Goal: Register for event/course

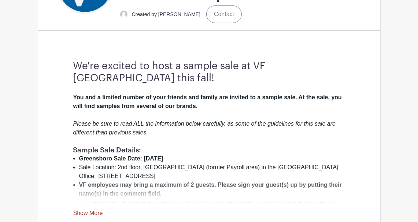
scroll to position [220, 0]
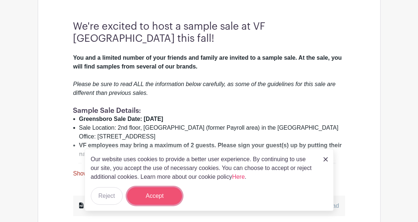
click at [165, 199] on button "Accept" at bounding box center [154, 196] width 55 height 18
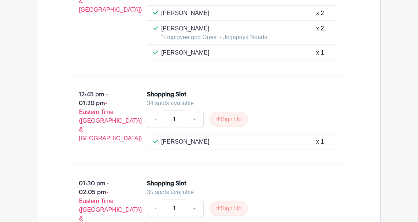
scroll to position [2603, 0]
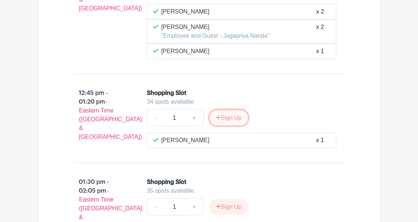
click at [224, 110] on button "Sign Up" at bounding box center [229, 117] width 39 height 15
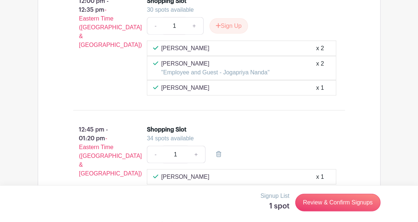
scroll to position [2567, 0]
click at [196, 146] on link "+" at bounding box center [196, 155] width 18 height 18
type input "2"
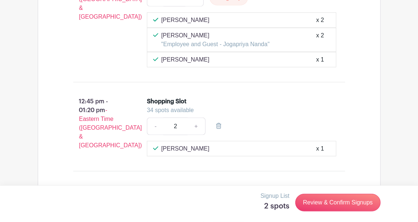
scroll to position [2677, 0]
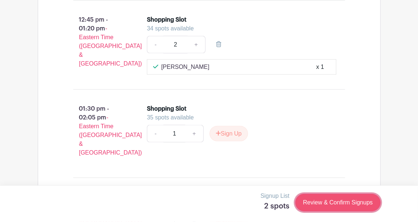
click at [316, 205] on link "Review & Confirm Signups" at bounding box center [338, 203] width 85 height 18
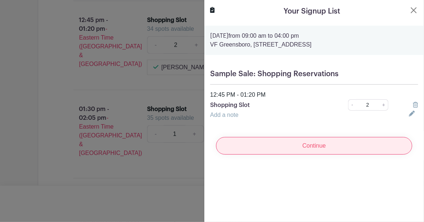
click at [305, 148] on input "Continue" at bounding box center [314, 146] width 196 height 18
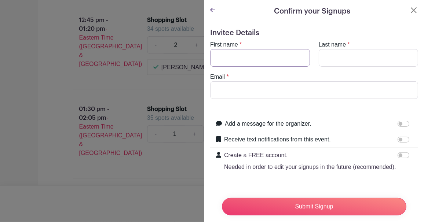
click at [266, 60] on input "First name" at bounding box center [260, 58] width 100 height 18
type input "Aparna"
type input "Aradwad"
click at [233, 84] on input "Email" at bounding box center [314, 90] width 208 height 18
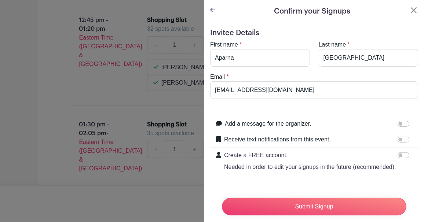
click at [268, 103] on form "Invitee Details First name * Aparna Last name * Aradwad Email * aradwadapar35@g…" at bounding box center [314, 125] width 208 height 193
click at [249, 89] on input "aradwadapar35@gmail.com" at bounding box center [314, 90] width 208 height 18
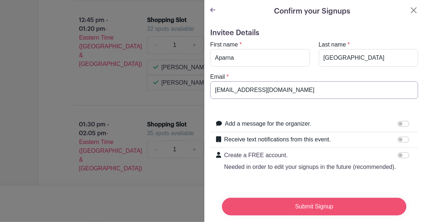
type input "aradwadaparna35@gmail.com"
click at [295, 205] on input "Submit Signup" at bounding box center [314, 207] width 184 height 18
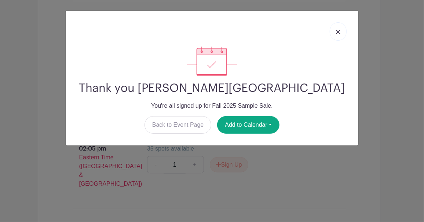
click at [338, 29] on link at bounding box center [338, 31] width 17 height 18
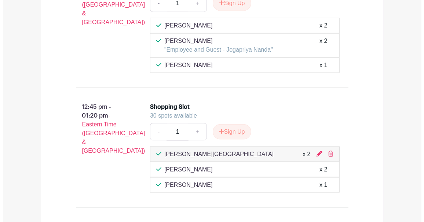
scroll to position [2567, 0]
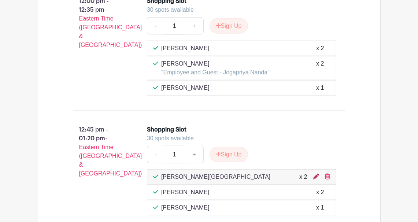
click at [317, 174] on icon at bounding box center [317, 177] width 6 height 6
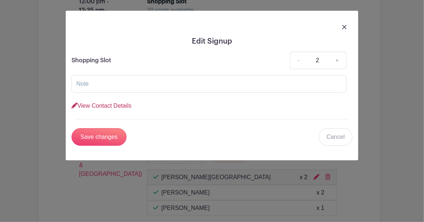
click at [124, 103] on link "View Contact Details" at bounding box center [102, 106] width 60 height 6
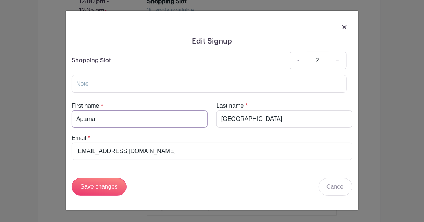
click at [160, 118] on input "Aparna" at bounding box center [140, 119] width 136 height 18
type input "Amol"
click at [163, 147] on input "aradwadaparna35@gmail.com" at bounding box center [212, 152] width 281 height 18
type input "a"
type input "amol_ashokraoaradwad@vfc.com"
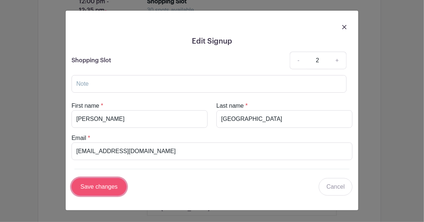
click at [115, 186] on input "Save changes" at bounding box center [99, 187] width 55 height 18
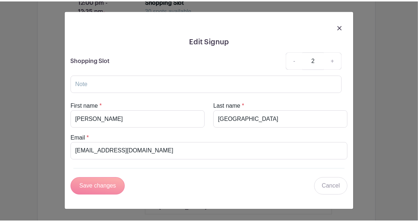
scroll to position [2576, 0]
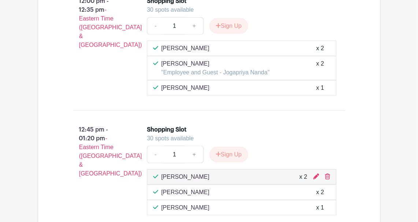
click at [323, 134] on div "30 spots available" at bounding box center [239, 138] width 184 height 9
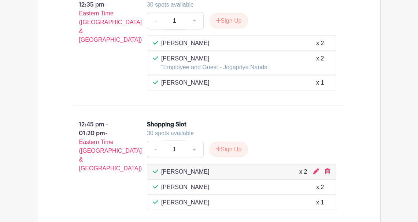
scroll to position [2628, 0]
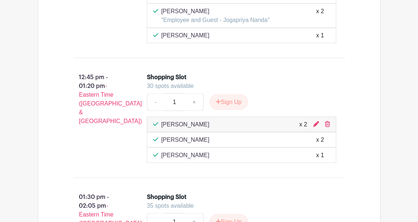
click at [107, 84] on div "12:45 pm - 01:20 pm - Eastern Time (US & Canada)" at bounding box center [99, 118] width 74 height 96
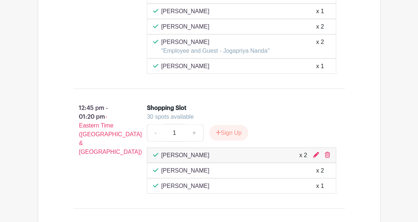
click at [79, 131] on div "12:45 pm - 01:20 pm - Eastern Time (US & Canada)" at bounding box center [99, 149] width 74 height 96
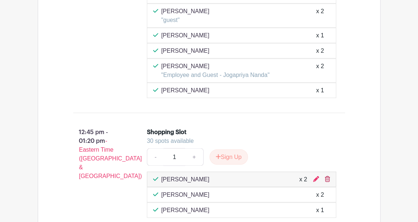
click at [328, 176] on icon at bounding box center [327, 179] width 5 height 6
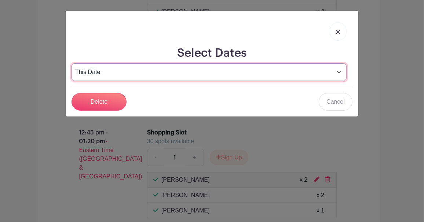
click at [115, 72] on select "This Date Select Dates" at bounding box center [209, 72] width 275 height 18
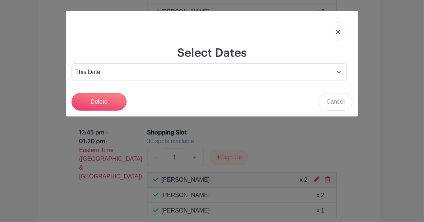
click at [100, 26] on div at bounding box center [212, 32] width 281 height 30
click at [102, 102] on input "Delete" at bounding box center [99, 102] width 55 height 18
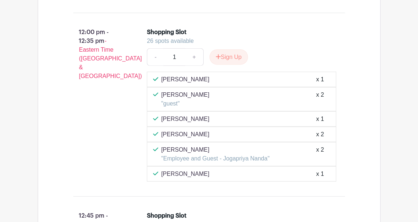
scroll to position [2518, 0]
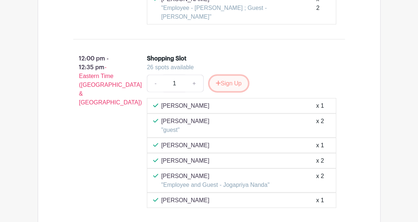
click at [236, 76] on button "Sign Up" at bounding box center [229, 83] width 39 height 15
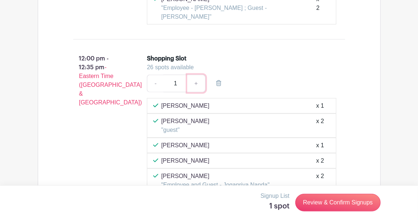
click at [197, 75] on link "+" at bounding box center [196, 84] width 18 height 18
type input "2"
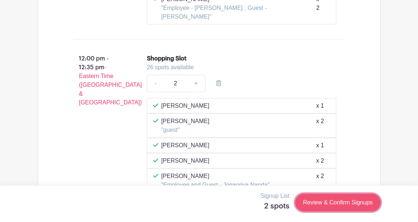
click at [330, 204] on link "Review & Confirm Signups" at bounding box center [338, 203] width 85 height 18
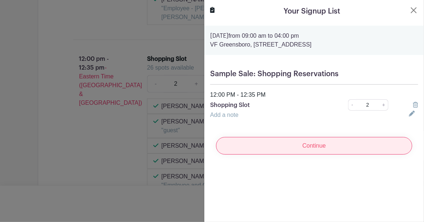
click at [370, 144] on input "Continue" at bounding box center [314, 146] width 196 height 18
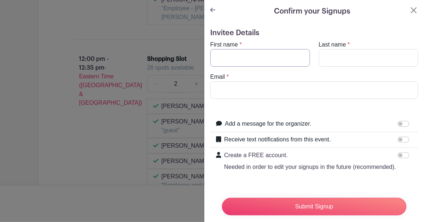
click at [250, 56] on input "First name" at bounding box center [260, 58] width 100 height 18
type input "Amol"
type input "Aradwad"
type input "amol_ashokraoaradwad@vfc.com"
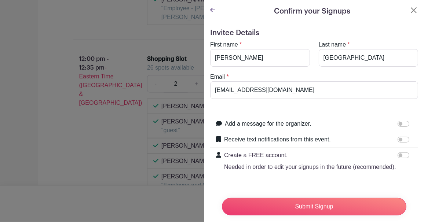
click at [237, 123] on label "Add a message for the organizer." at bounding box center [268, 124] width 87 height 9
click at [398, 123] on input "Add a message for the organizer." at bounding box center [404, 124] width 12 height 6
checkbox input "true"
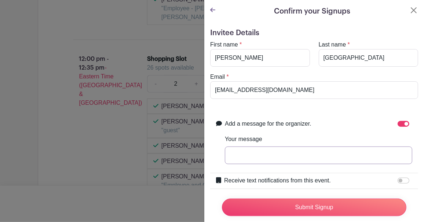
click at [256, 157] on input "Your message" at bounding box center [318, 156] width 187 height 18
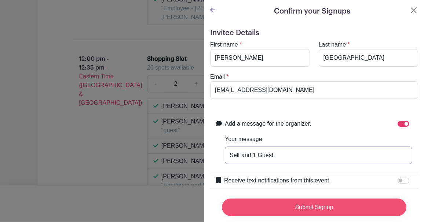
type input "Self and 1 Guest"
click at [274, 204] on input "Submit Signup" at bounding box center [314, 208] width 184 height 18
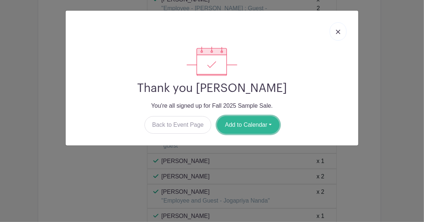
drag, startPoint x: 235, startPoint y: 125, endPoint x: 257, endPoint y: 147, distance: 31.1
click at [236, 126] on button "Add to Calendar" at bounding box center [248, 125] width 62 height 18
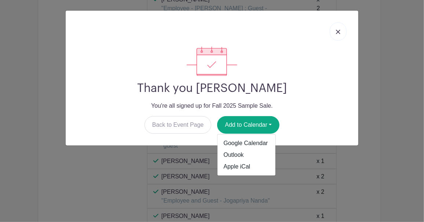
click at [339, 26] on link at bounding box center [338, 31] width 17 height 18
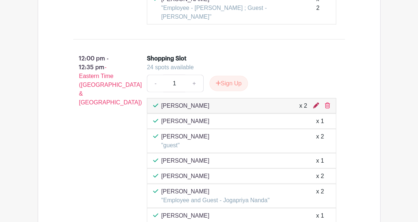
click at [316, 103] on icon at bounding box center [317, 106] width 6 height 6
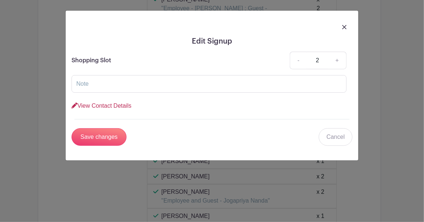
click at [110, 104] on link "View Contact Details" at bounding box center [102, 106] width 60 height 6
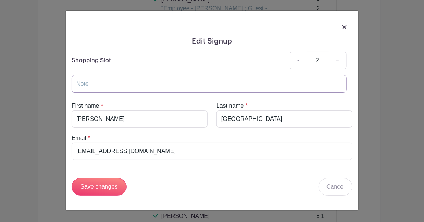
click at [167, 84] on input "text" at bounding box center [209, 84] width 275 height 18
type input "Employee and 1 guest"
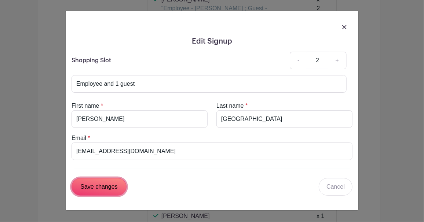
drag, startPoint x: 117, startPoint y: 186, endPoint x: 217, endPoint y: 173, distance: 101.3
click at [122, 186] on input "Save changes" at bounding box center [99, 187] width 55 height 18
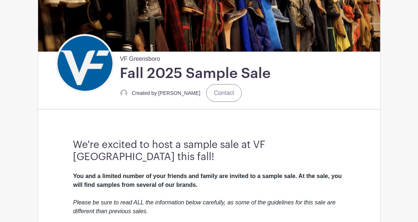
scroll to position [220, 0]
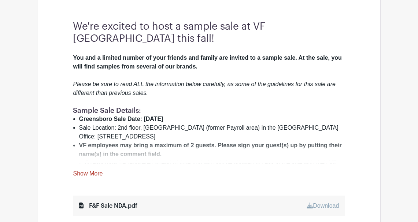
click at [90, 173] on link "Show More" at bounding box center [88, 175] width 30 height 9
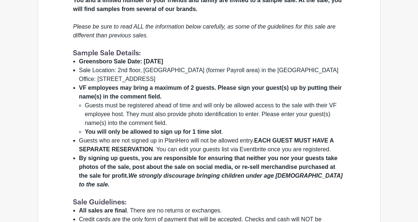
scroll to position [293, 0]
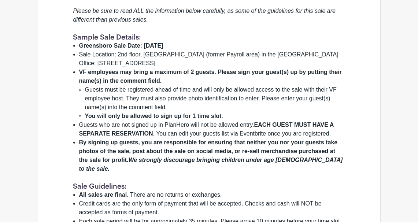
click at [139, 82] on strong "VF employees may bring a maximum of 2 guests. Please sign your guest(s) up by p…" at bounding box center [210, 76] width 263 height 15
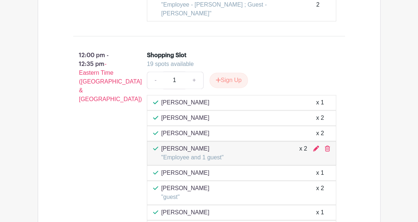
scroll to position [2970, 0]
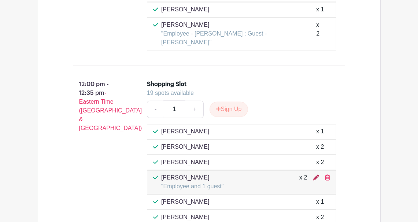
click at [315, 175] on icon at bounding box center [317, 178] width 6 height 6
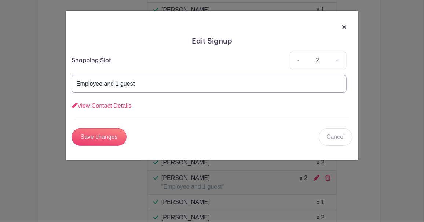
drag, startPoint x: 146, startPoint y: 81, endPoint x: 163, endPoint y: 93, distance: 20.0
click at [147, 81] on input "Employee and 1 guest" at bounding box center [209, 84] width 275 height 18
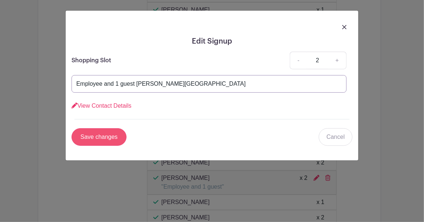
type input "Employee and 1 guest Aparna Aradwad"
click at [117, 132] on input "Save changes" at bounding box center [99, 137] width 55 height 18
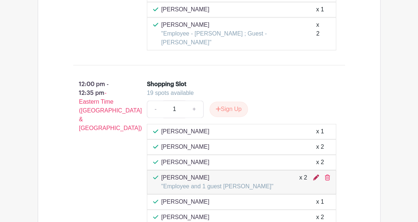
click at [314, 175] on icon at bounding box center [317, 178] width 6 height 6
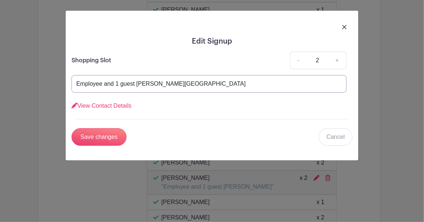
drag, startPoint x: 119, startPoint y: 83, endPoint x: 124, endPoint y: 87, distance: 6.5
click at [122, 86] on input "Employee and 1 guest Aparna Aradwad" at bounding box center [209, 84] width 275 height 18
drag, startPoint x: 130, startPoint y: 82, endPoint x: 138, endPoint y: 98, distance: 17.7
click at [131, 84] on input "Employee and guest Aparna Aradwad" at bounding box center [209, 84] width 275 height 18
type input "Employee and guest Aparna Aradwad"
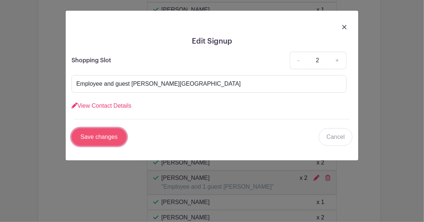
drag, startPoint x: 105, startPoint y: 138, endPoint x: 124, endPoint y: 142, distance: 20.3
click at [106, 138] on input "Save changes" at bounding box center [99, 137] width 55 height 18
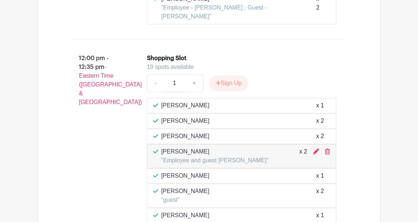
scroll to position [3007, 0]
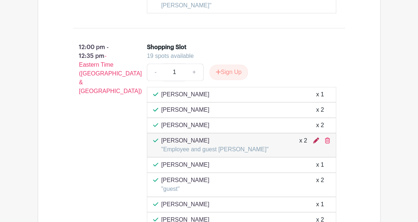
click at [317, 138] on icon at bounding box center [317, 141] width 6 height 6
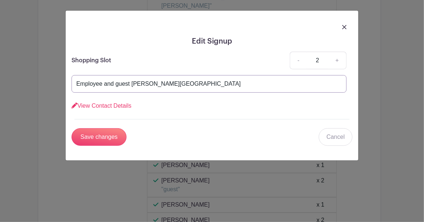
click at [131, 81] on input "Employee and guest Aparna Aradwad" at bounding box center [209, 84] width 275 height 18
type input "Employee and guest - Aparna Aradwad"
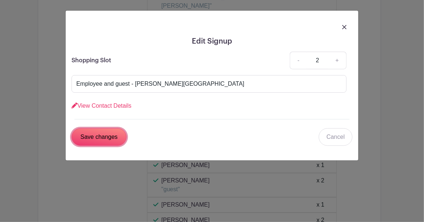
drag, startPoint x: 96, startPoint y: 133, endPoint x: 88, endPoint y: 143, distance: 12.3
click at [96, 133] on input "Save changes" at bounding box center [99, 137] width 55 height 18
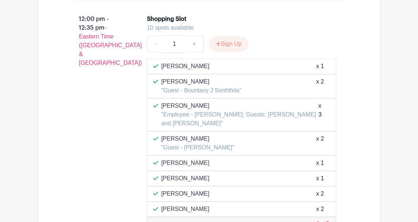
scroll to position [3081, 0]
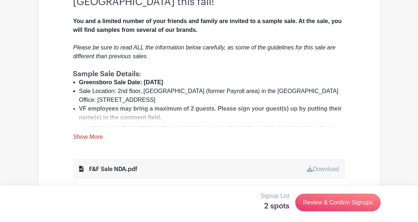
scroll to position [256, 0]
click at [85, 136] on link "Show More" at bounding box center [88, 138] width 30 height 9
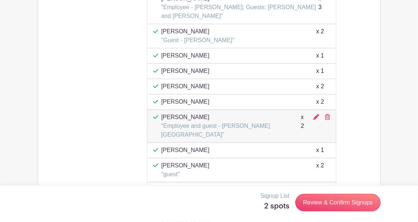
scroll to position [3154, 0]
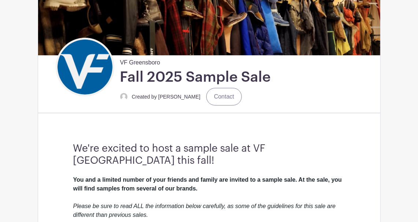
scroll to position [220, 0]
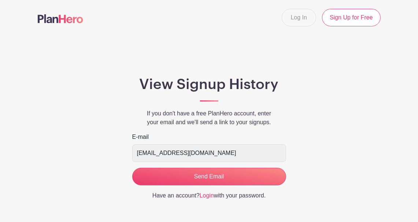
scroll to position [29, 0]
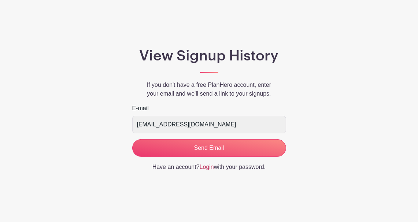
click at [205, 166] on link "Login" at bounding box center [207, 167] width 14 height 6
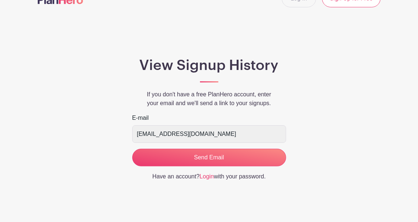
scroll to position [29, 0]
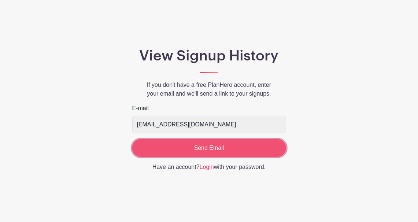
click at [257, 149] on input "Send Email" at bounding box center [209, 148] width 154 height 18
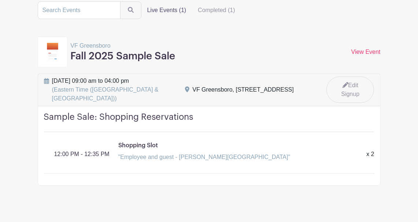
scroll to position [59, 0]
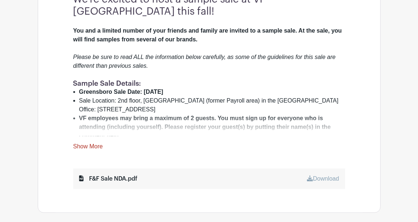
scroll to position [256, 0]
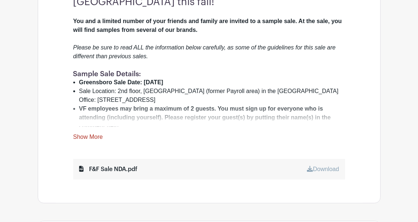
click at [96, 137] on link "Show More" at bounding box center [88, 138] width 30 height 9
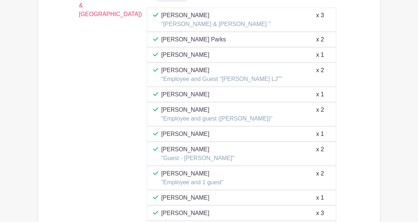
scroll to position [3044, 0]
